Goal: Download file/media

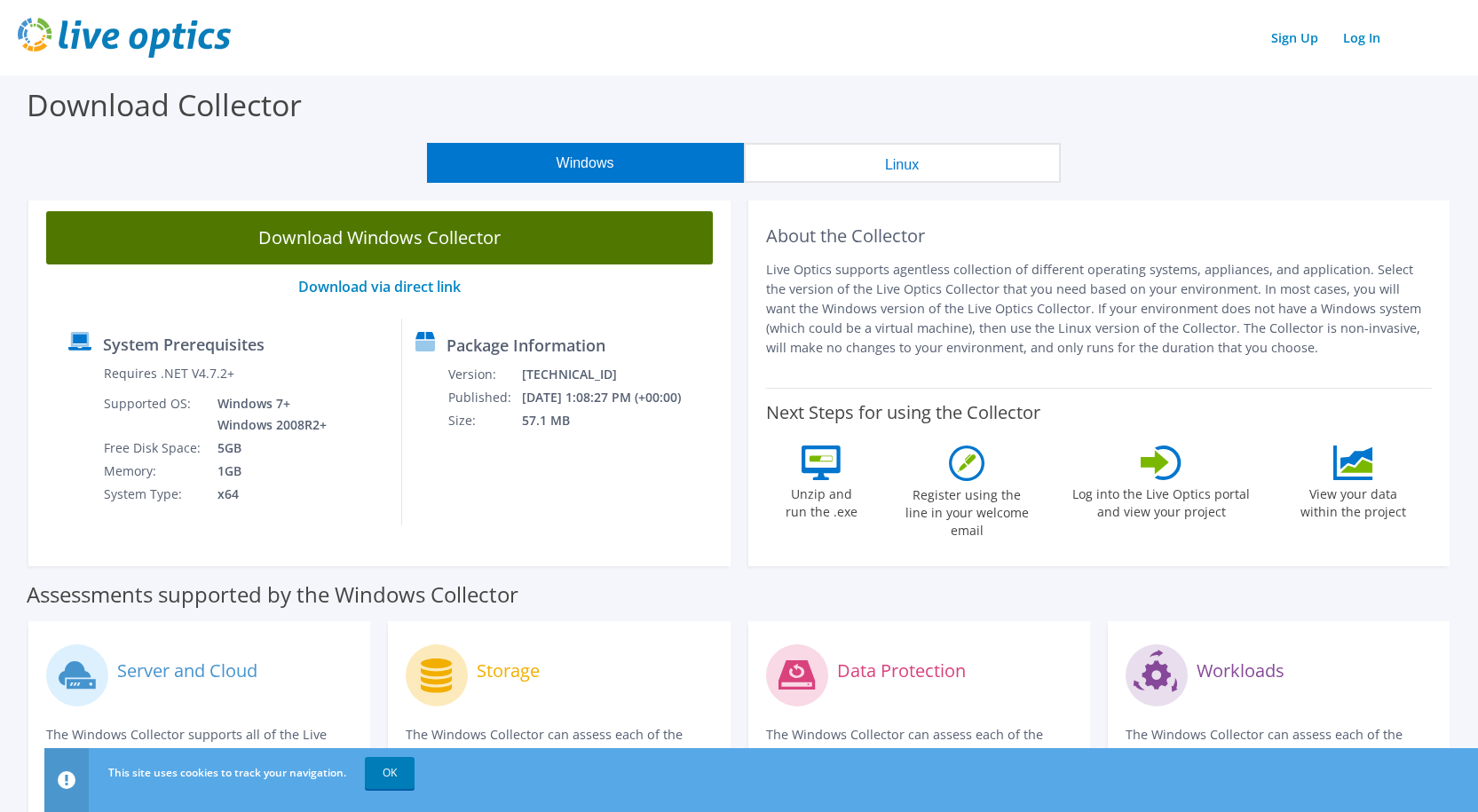
click at [405, 239] on link "Download Windows Collector" at bounding box center [380, 238] width 667 height 53
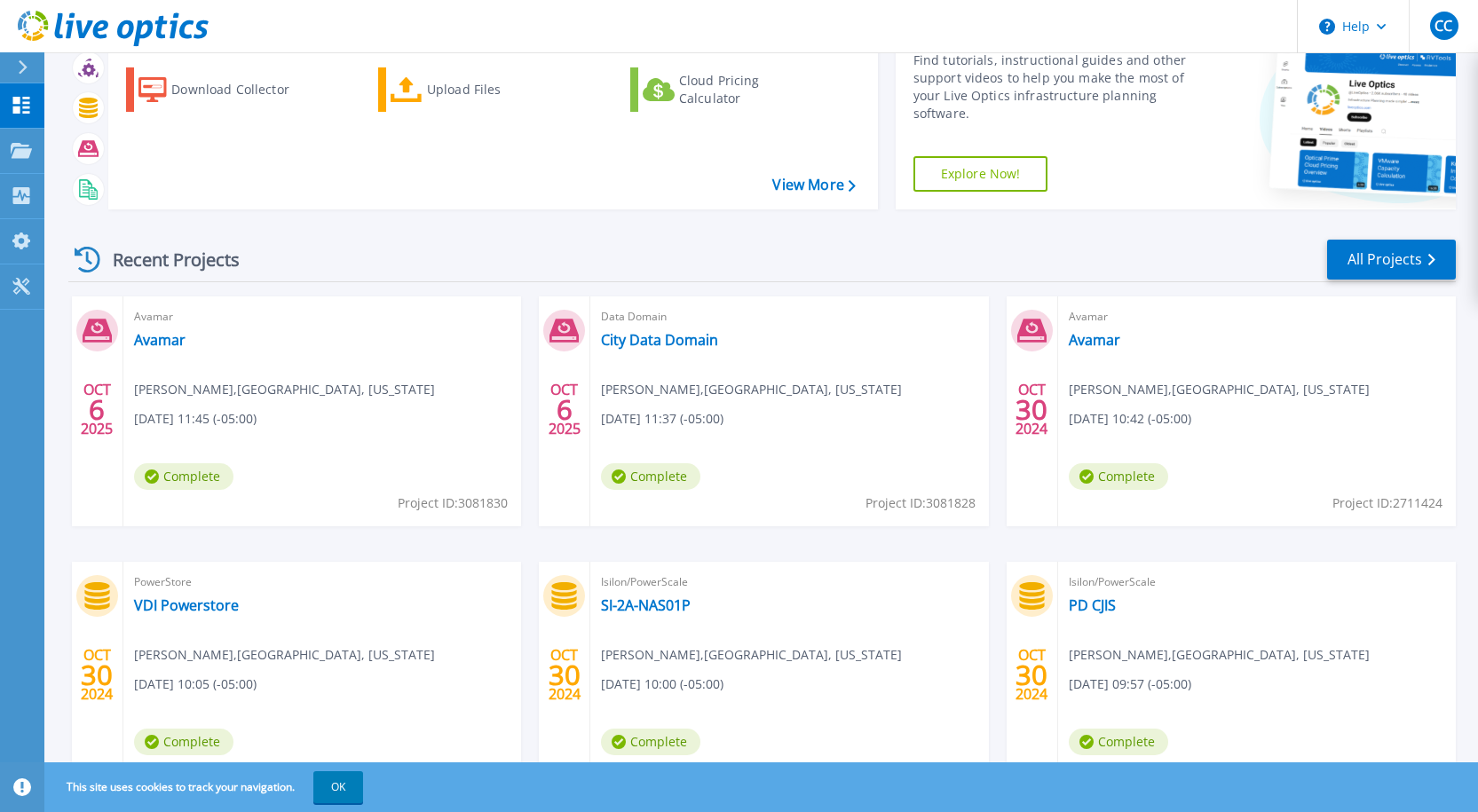
scroll to position [171, 0]
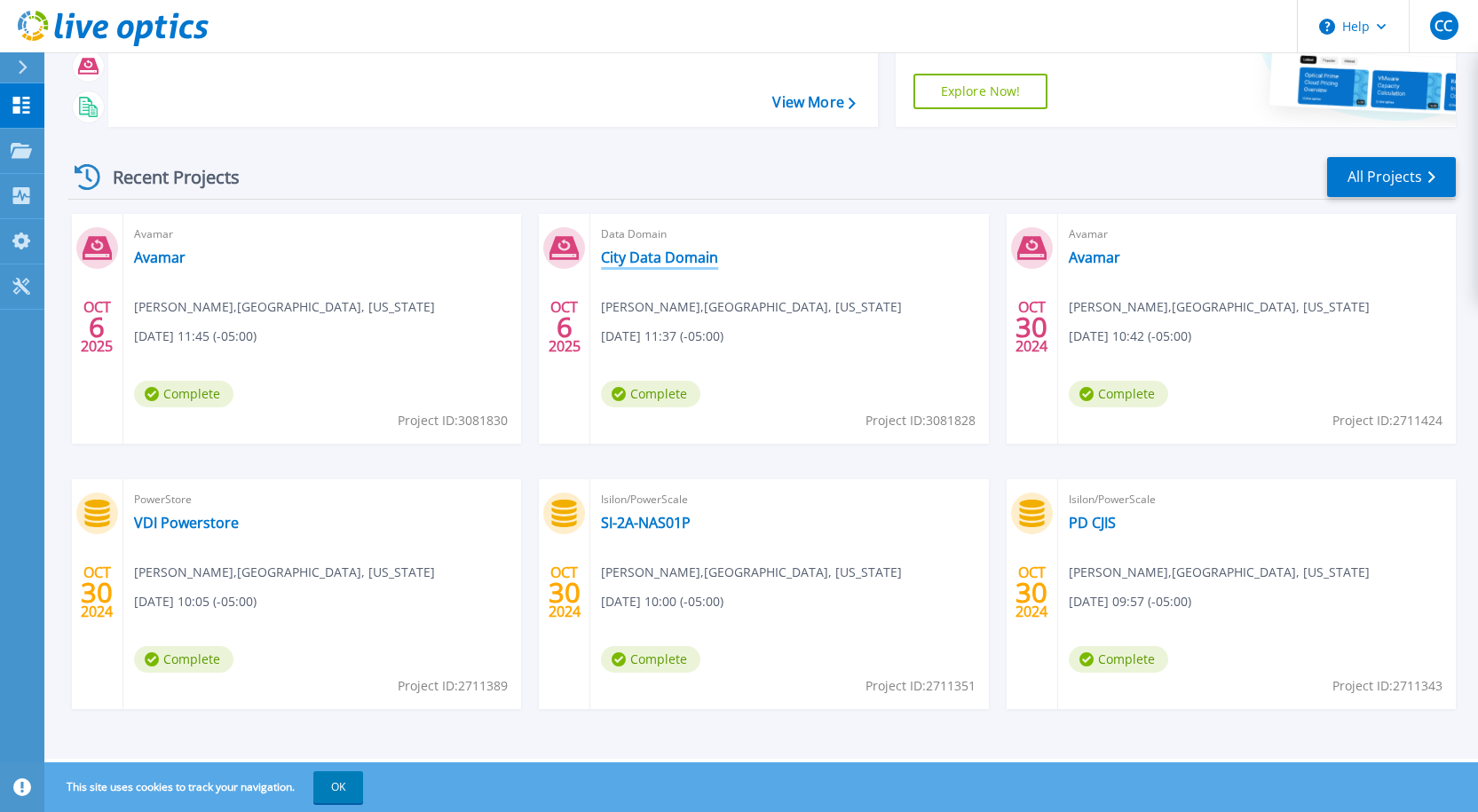
click at [643, 265] on link "City Data Domain" at bounding box center [660, 256] width 117 height 18
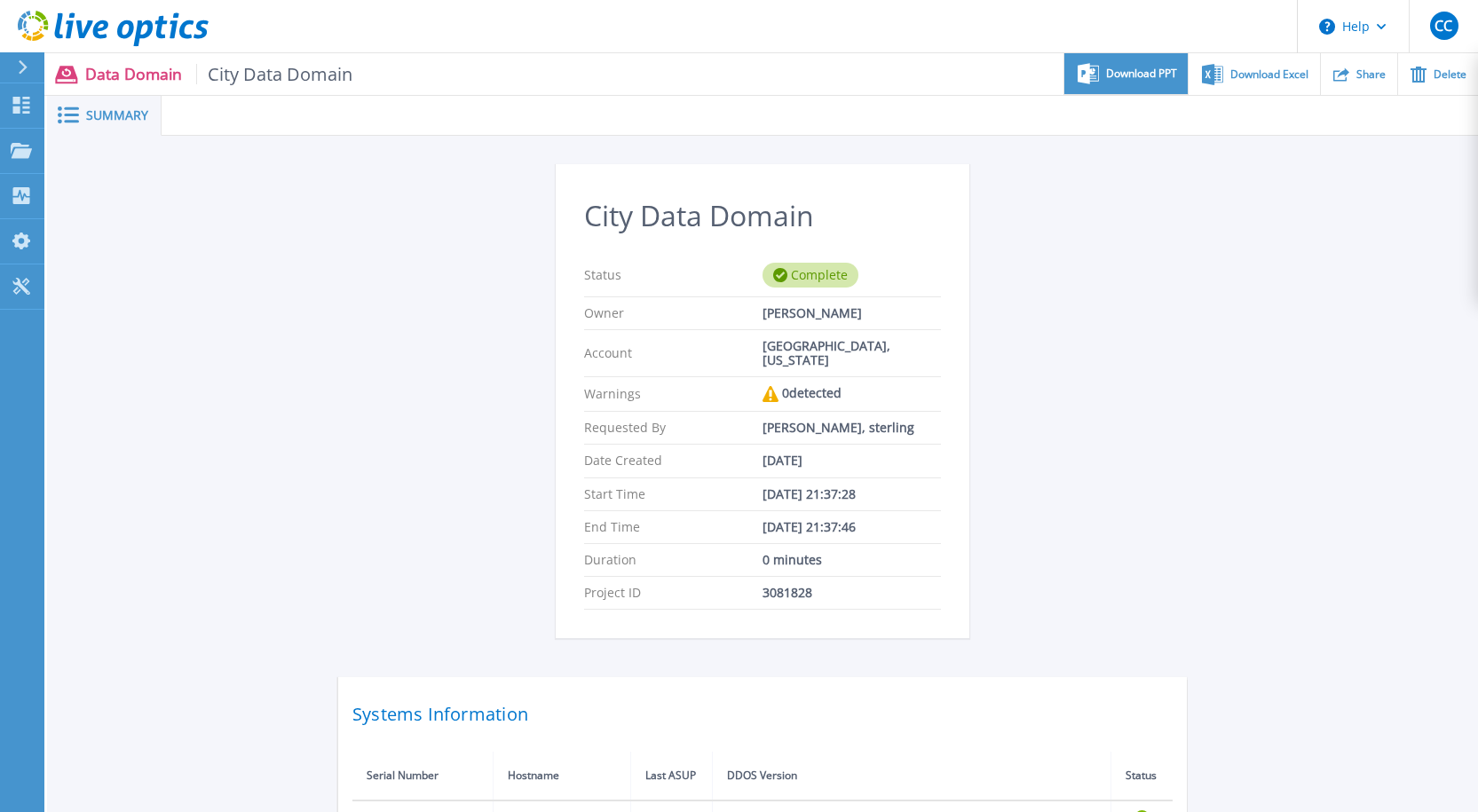
click at [1170, 70] on span "Download PPT" at bounding box center [1141, 73] width 71 height 10
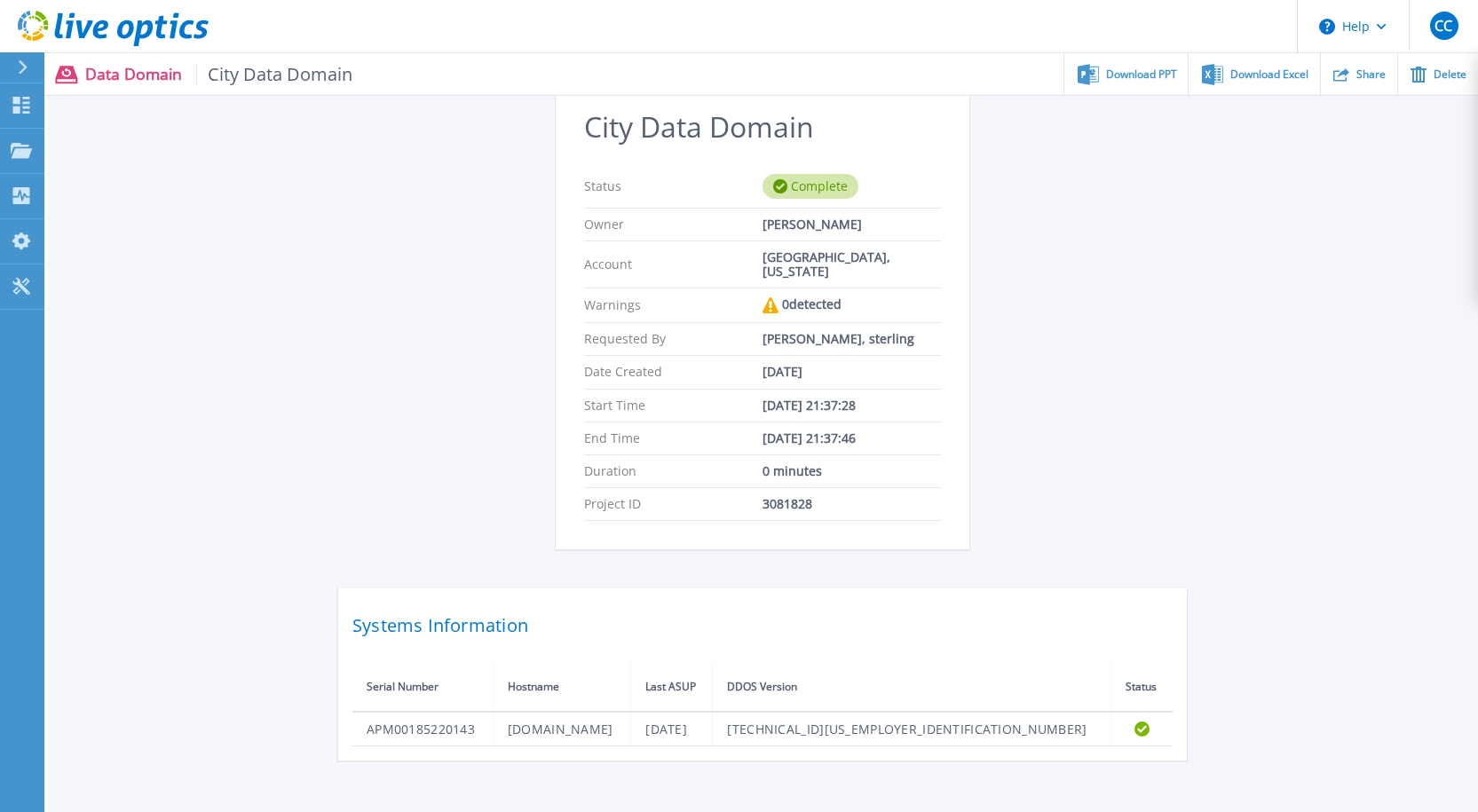
click at [1055, 589] on div "Systems Information Serial Number Hostname Last ASUP DDOS Version Status APM001…" at bounding box center [762, 675] width 848 height 172
